Goal: Ask a question

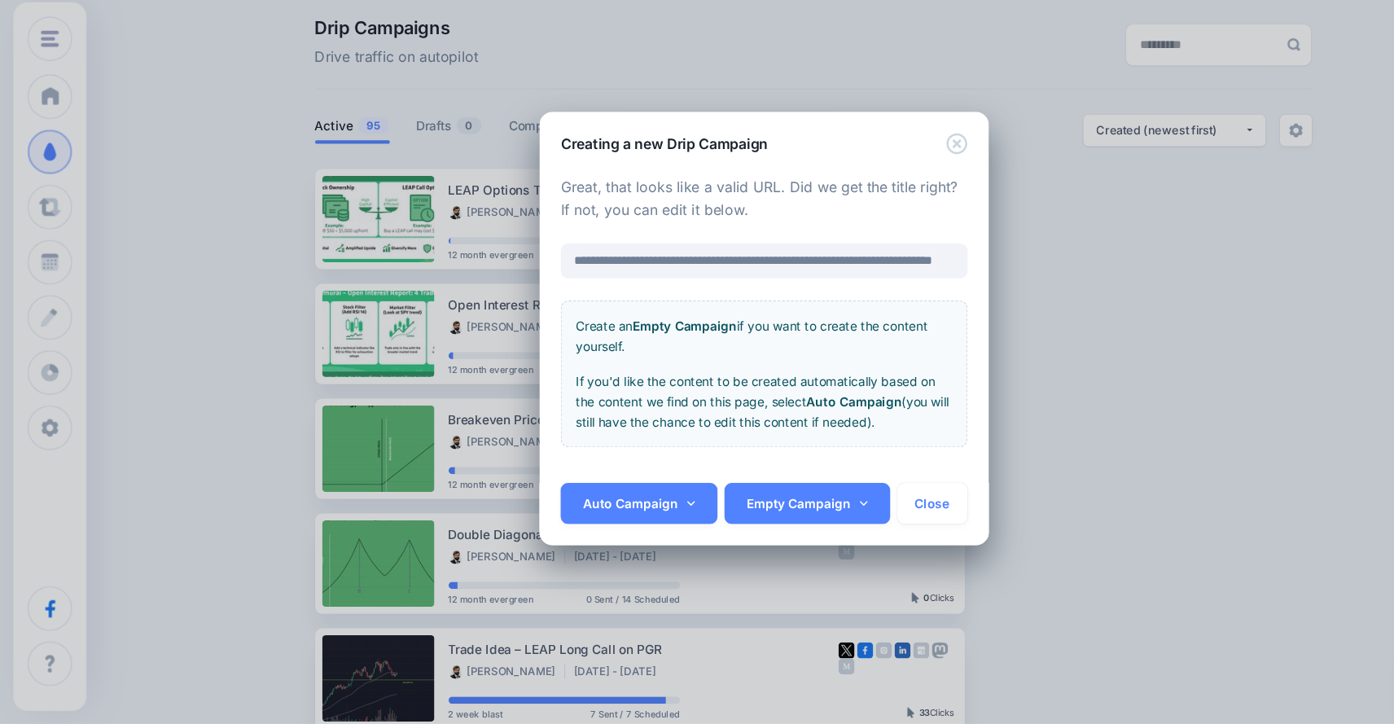
scroll to position [64, 0]
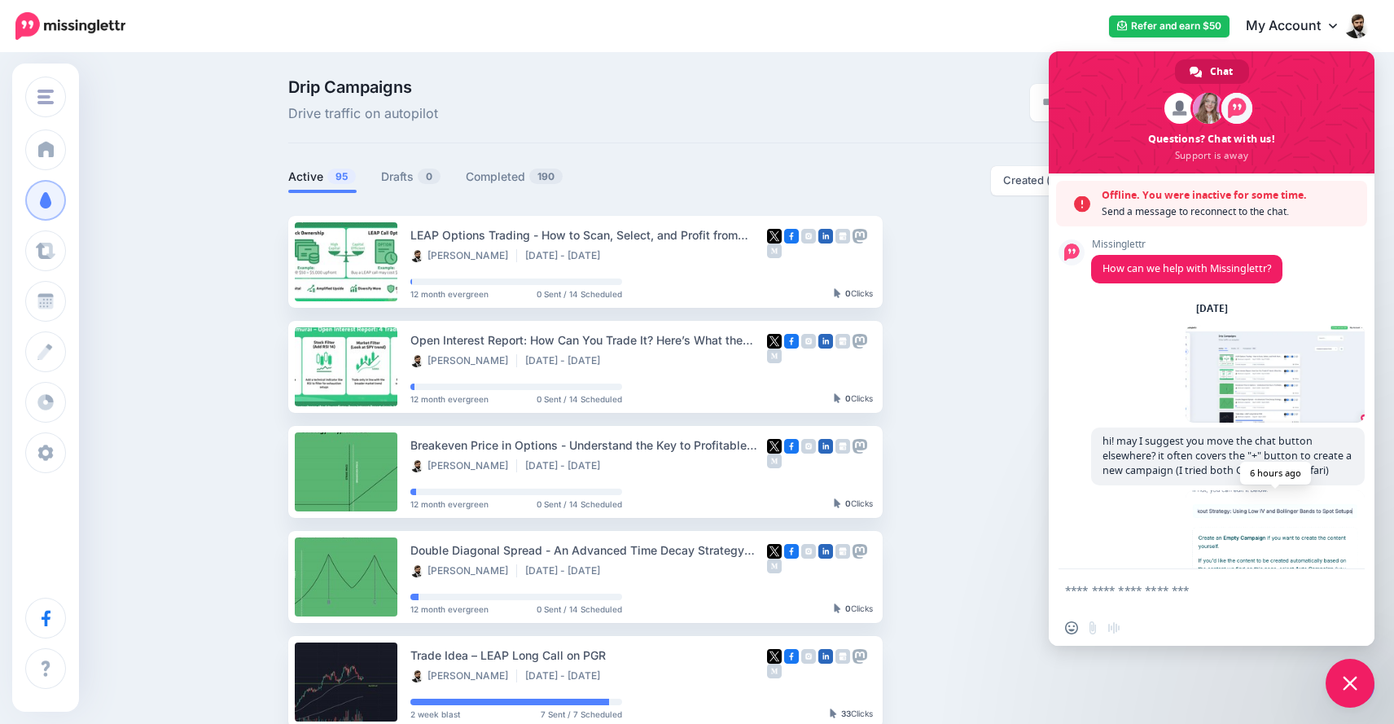
scroll to position [117, 0]
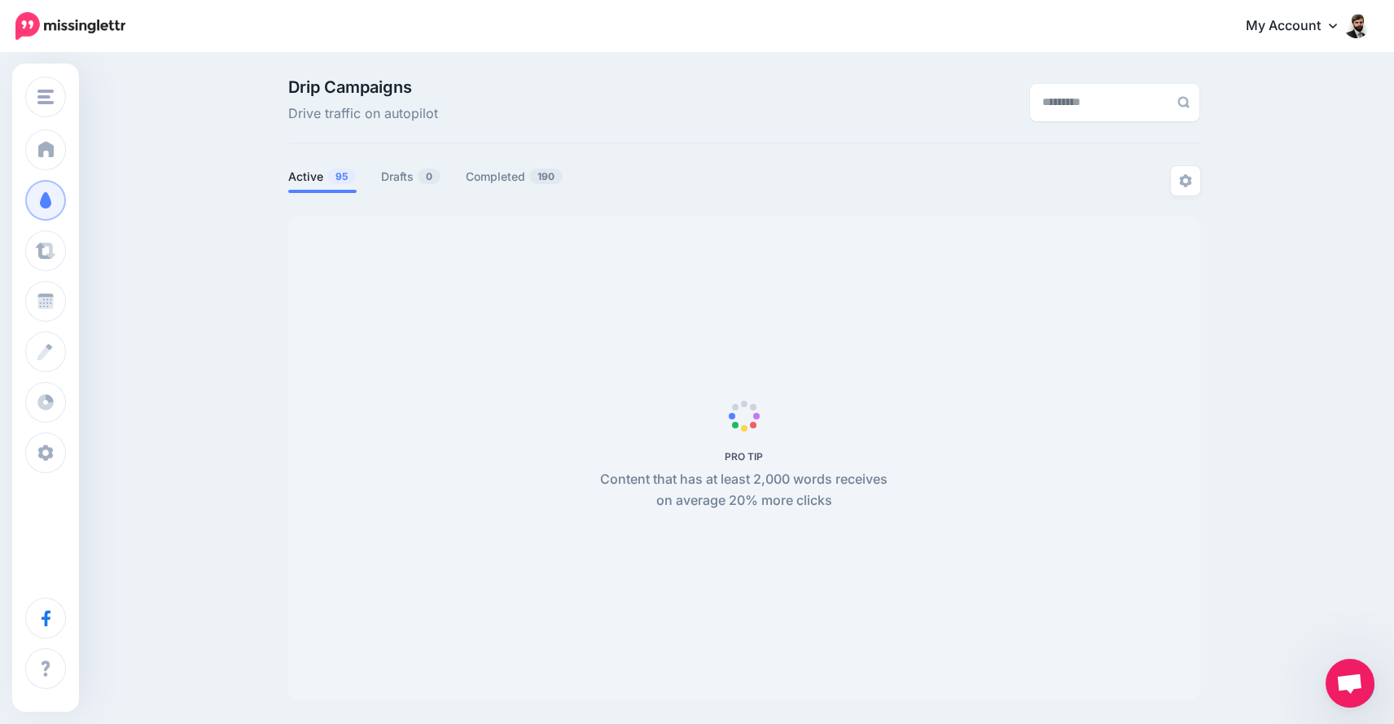
scroll to position [64, 0]
click at [1349, 682] on span "Open chat" at bounding box center [1349, 684] width 27 height 23
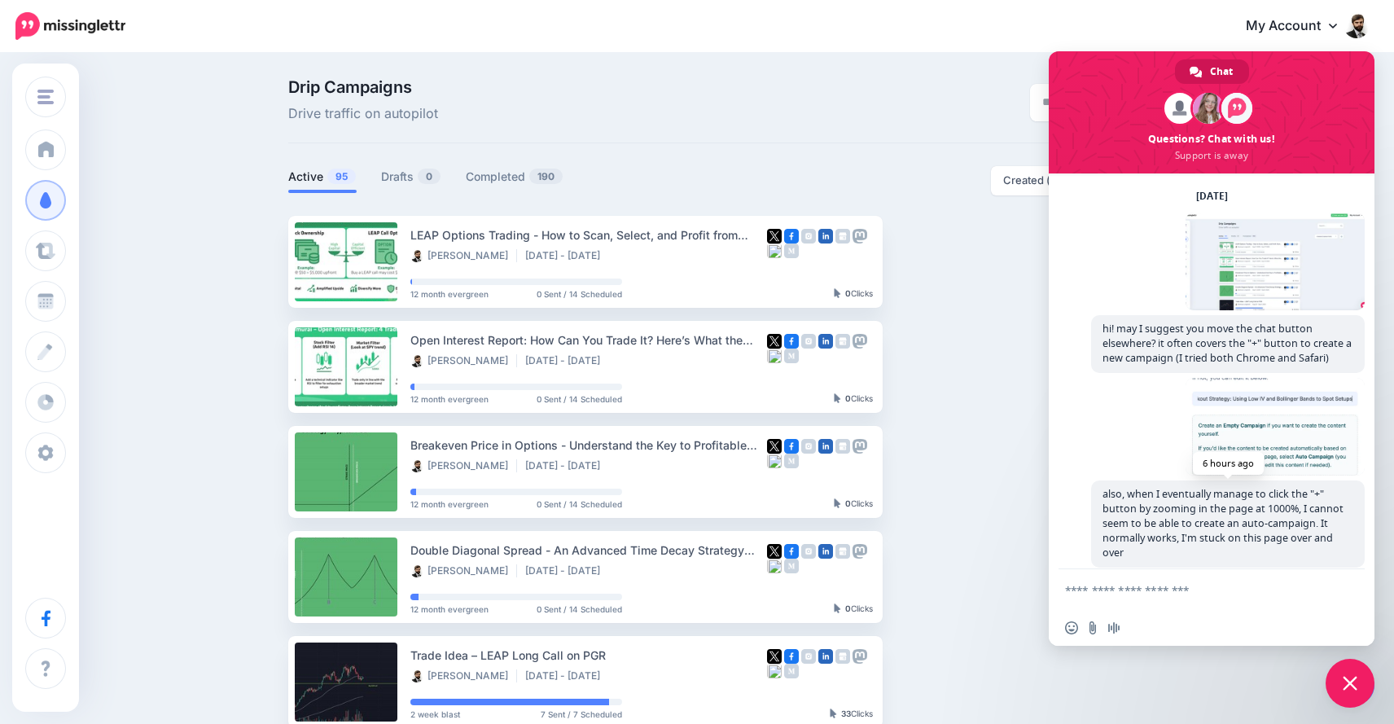
scroll to position [0, 0]
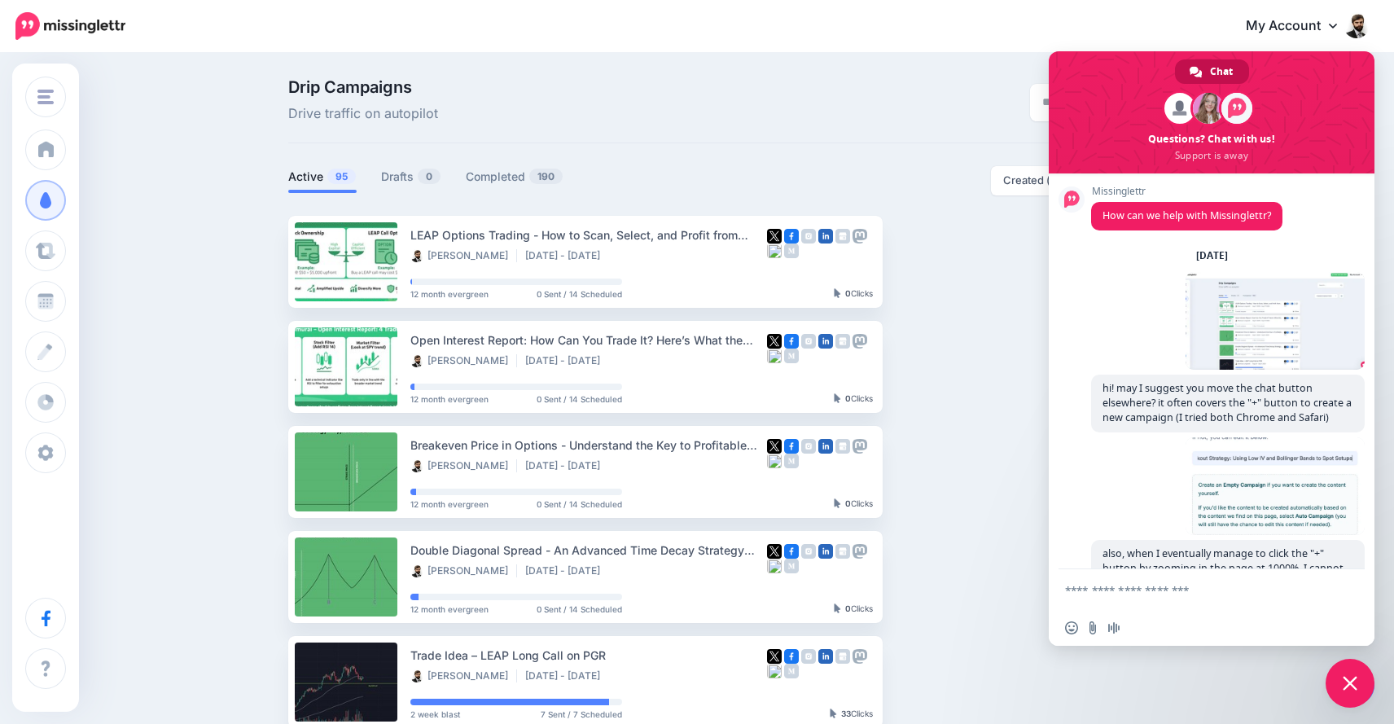
click at [1213, 72] on span "Chat" at bounding box center [1221, 71] width 23 height 24
click at [1209, 110] on span at bounding box center [1208, 108] width 31 height 31
click at [1213, 152] on span at bounding box center [1212, 112] width 326 height 122
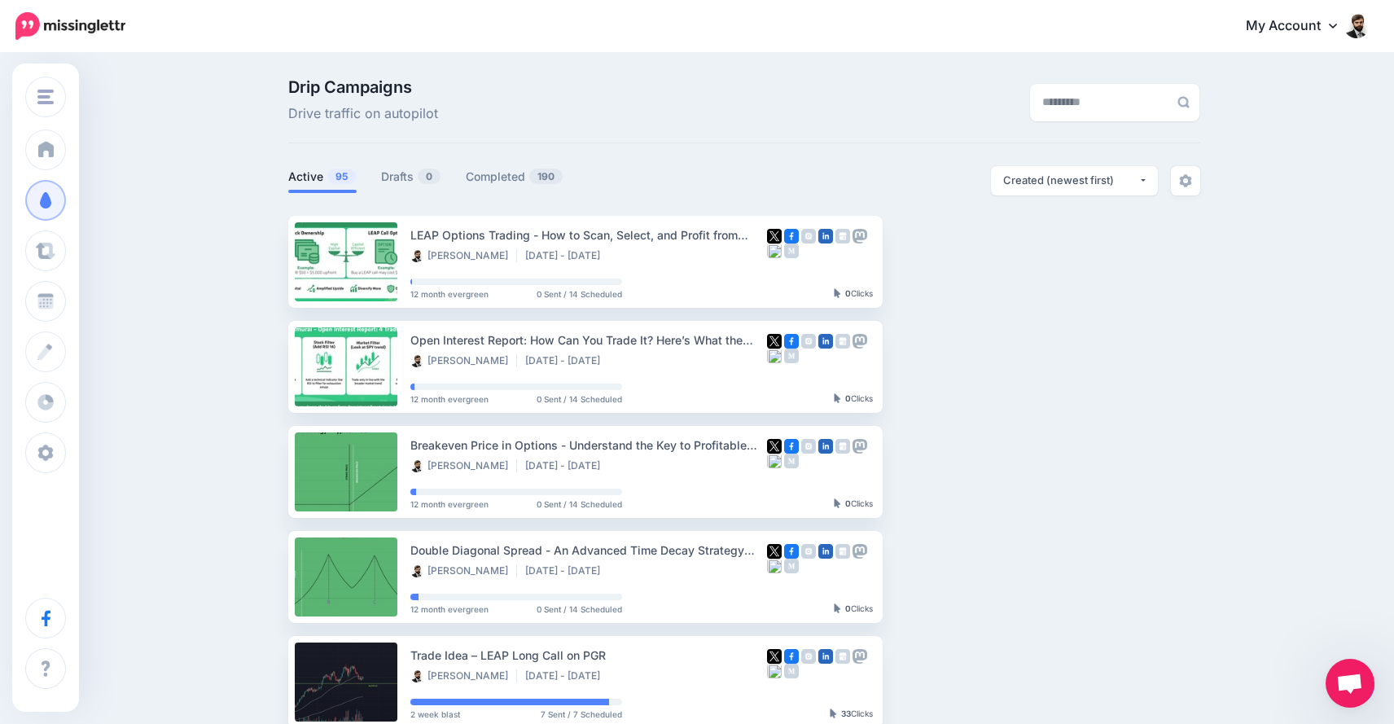
click at [1347, 665] on span "Open chat" at bounding box center [1350, 683] width 49 height 49
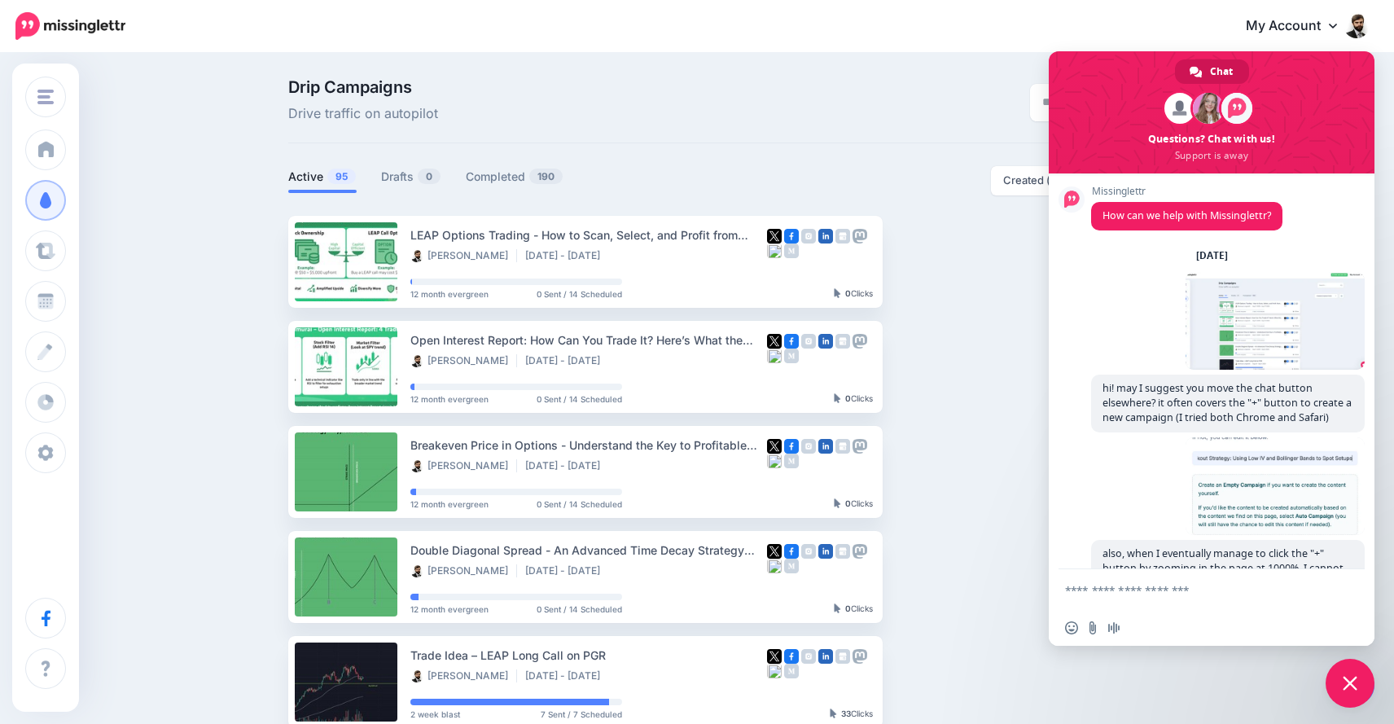
click at [1309, 72] on span at bounding box center [1212, 112] width 326 height 122
